Goal: Information Seeking & Learning: Learn about a topic

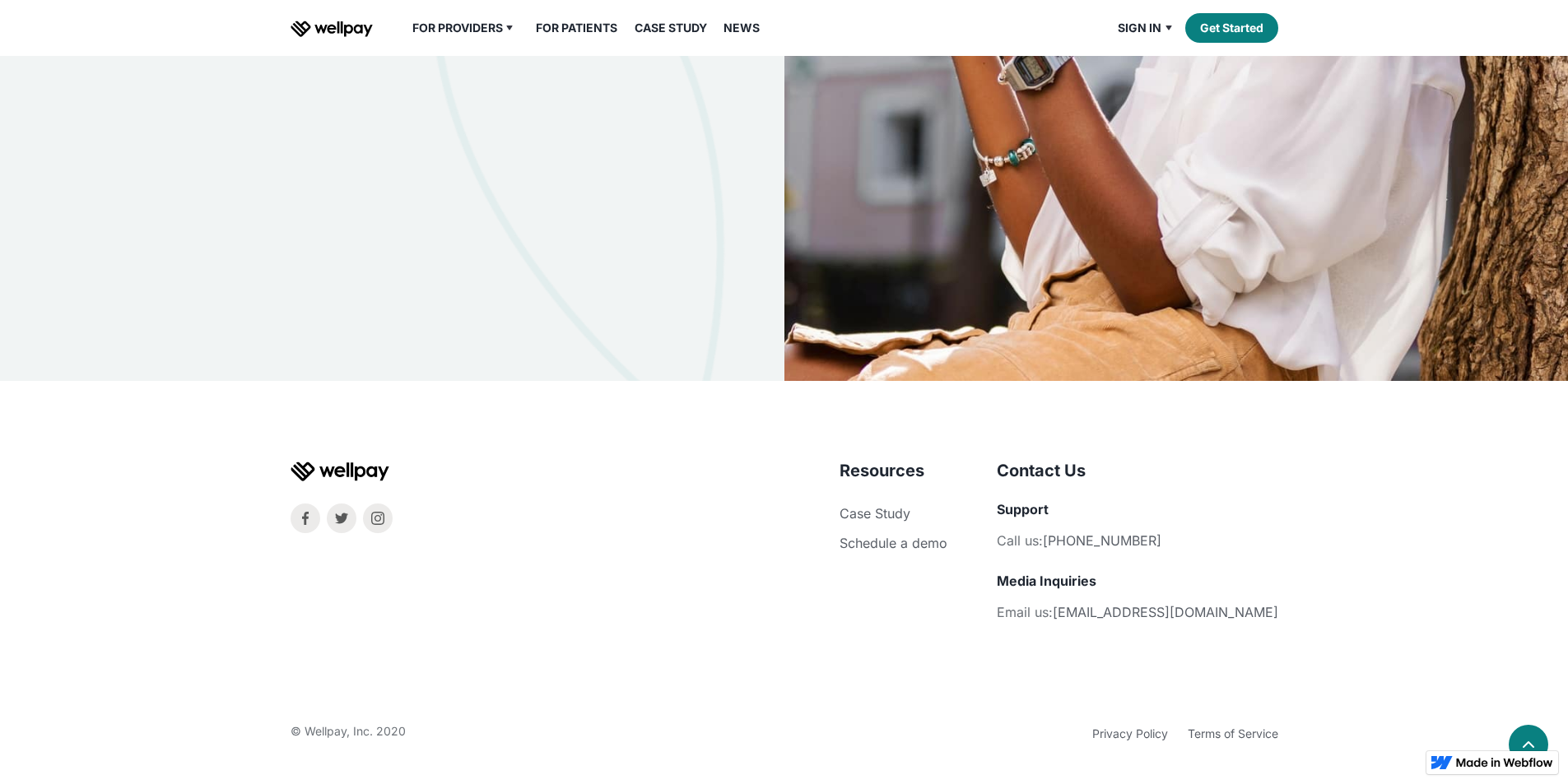
scroll to position [5350, 0]
click at [1120, 729] on link "Privacy Policy" at bounding box center [1130, 733] width 75 height 14
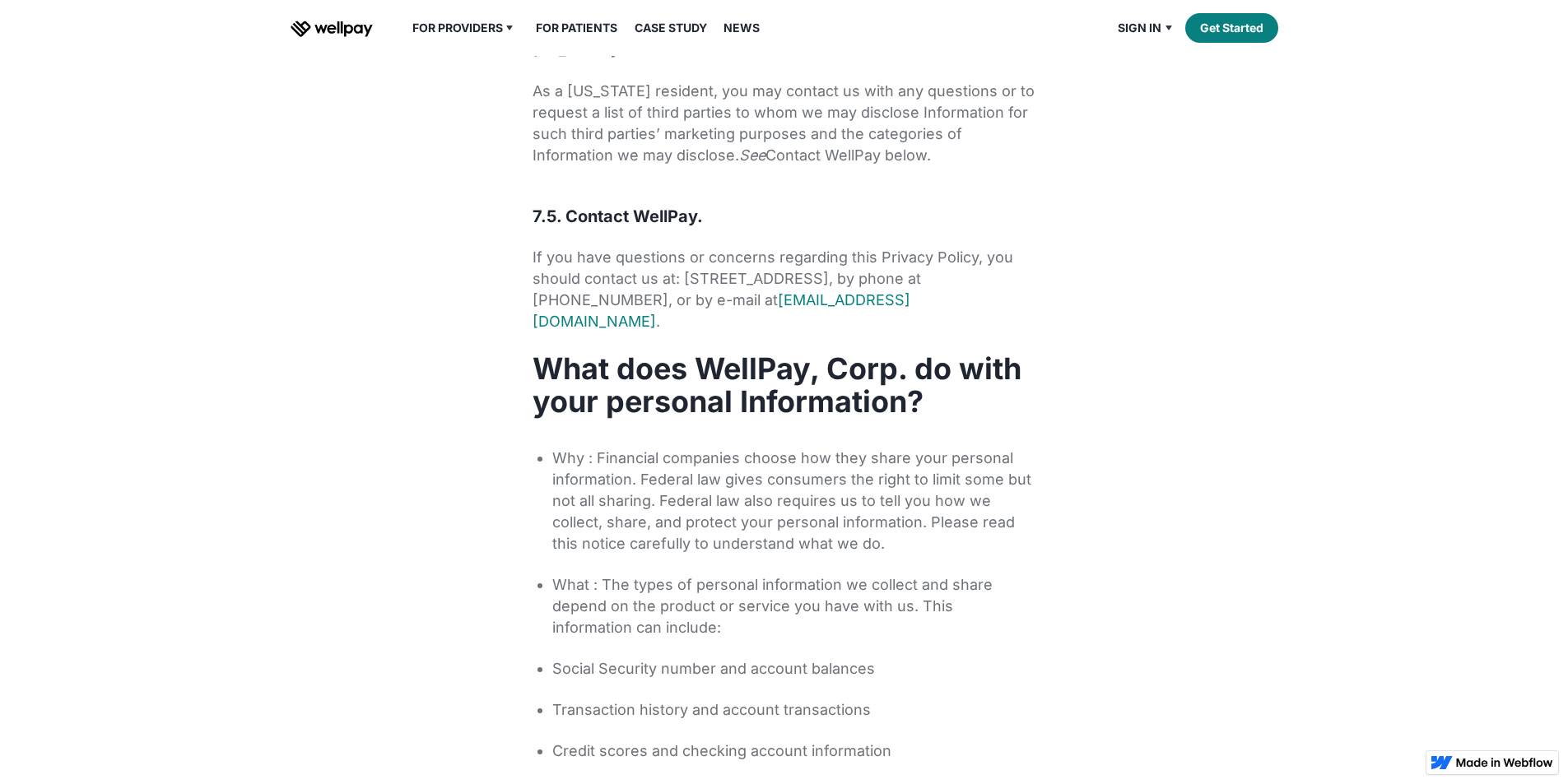
scroll to position [7834, 0]
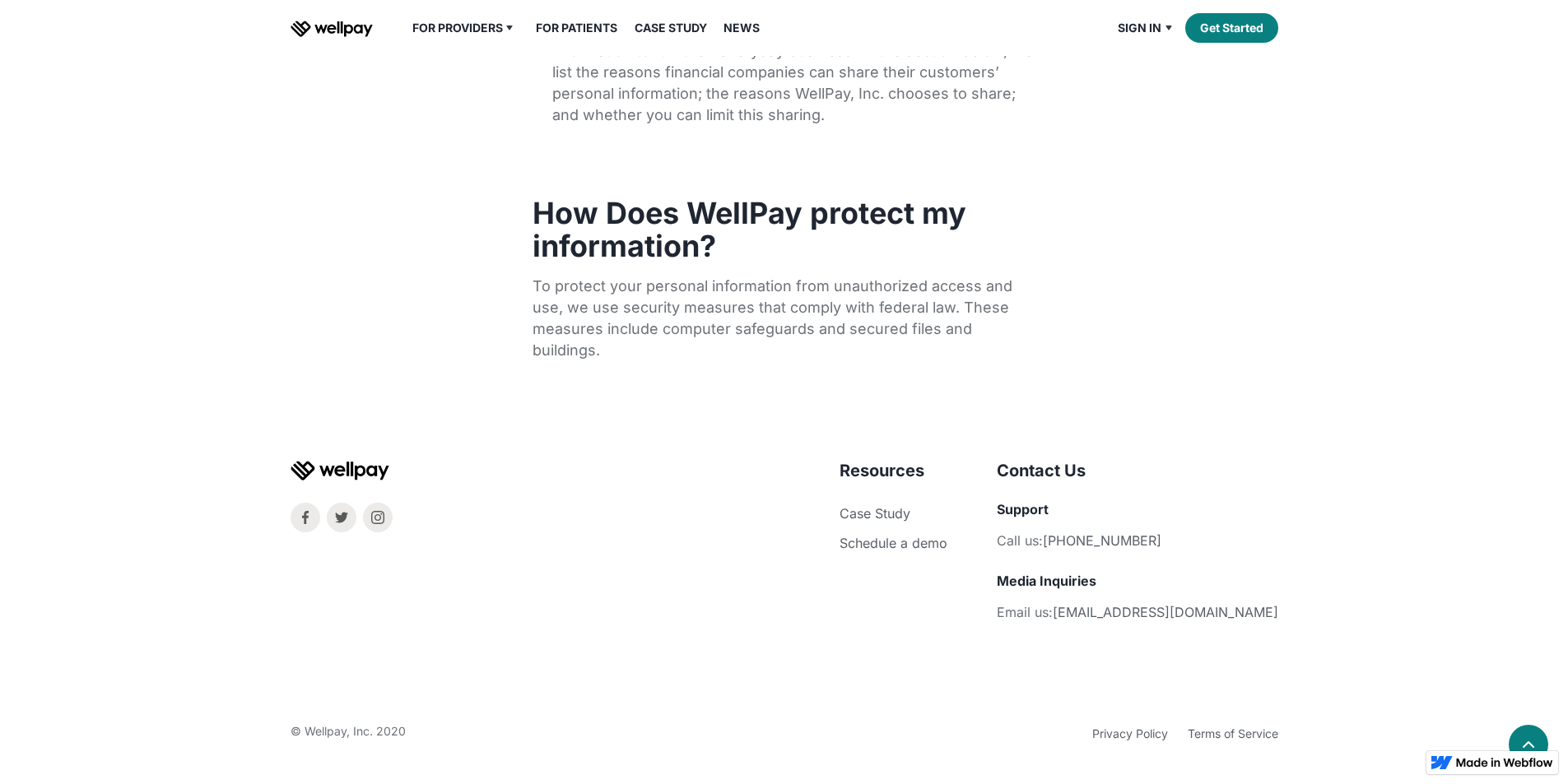
drag, startPoint x: 197, startPoint y: 221, endPoint x: 265, endPoint y: 232, distance: 68.9
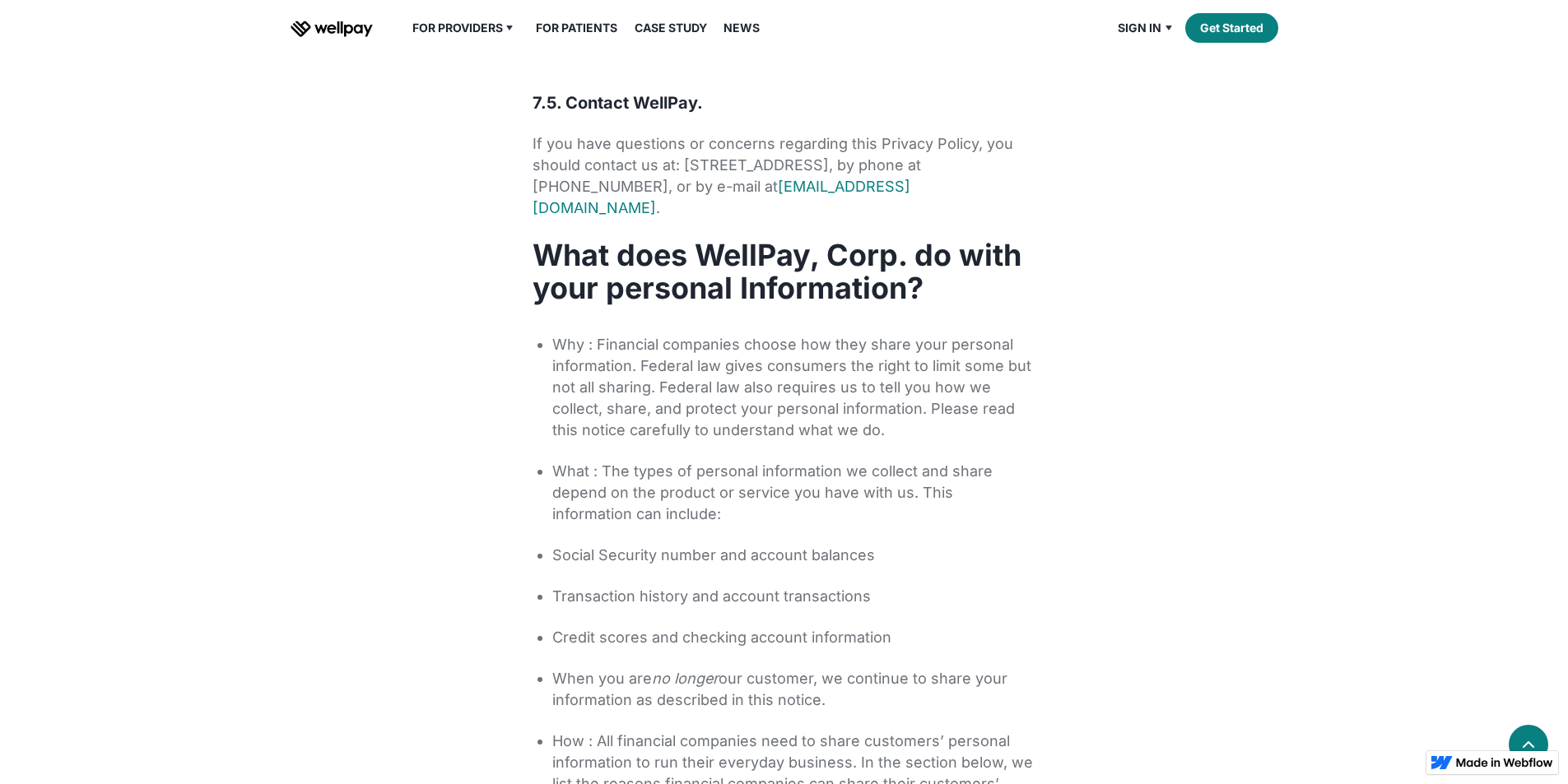
scroll to position [7153, 0]
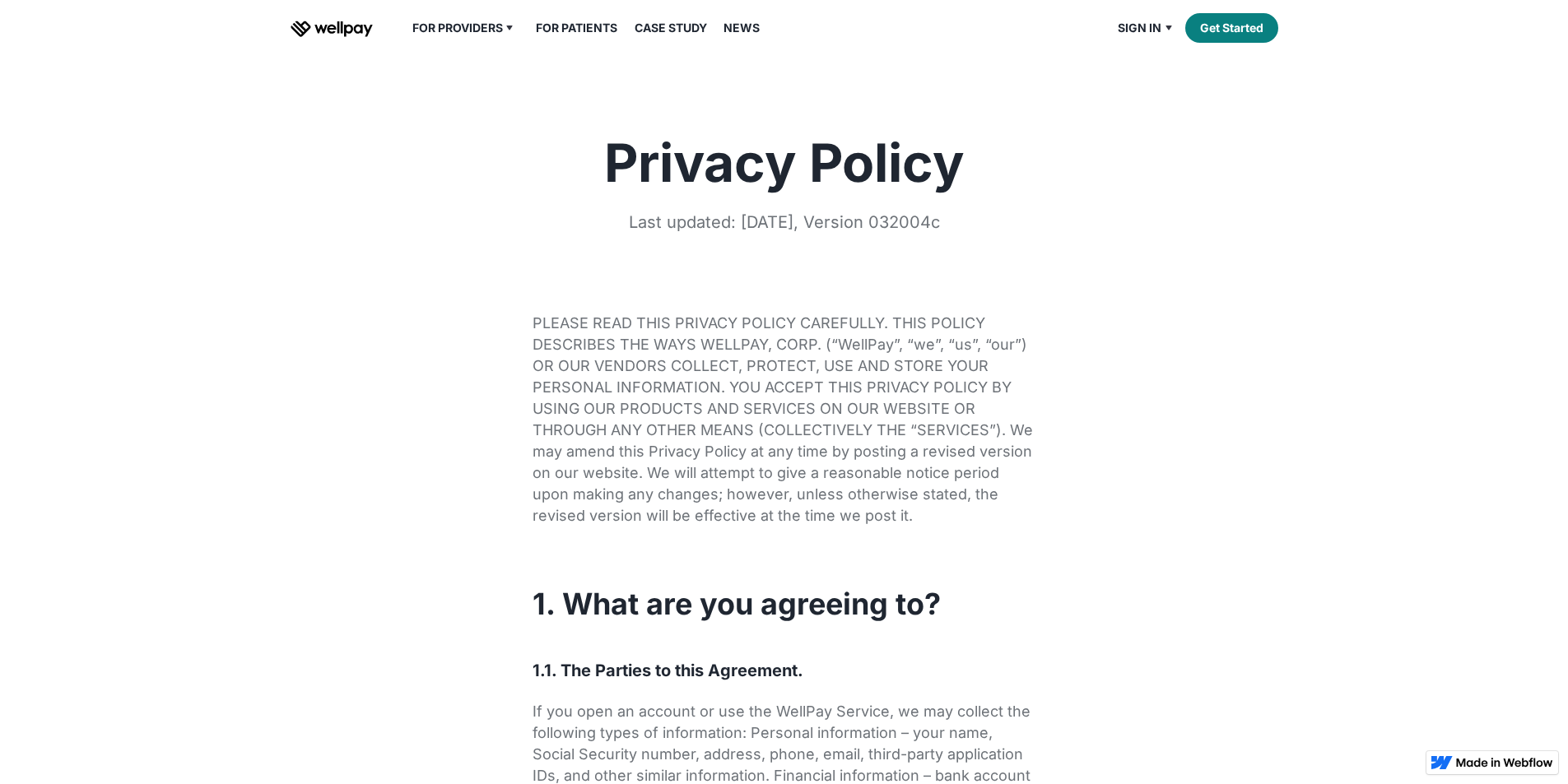
scroll to position [7153, 0]
